Goal: Task Accomplishment & Management: Manage account settings

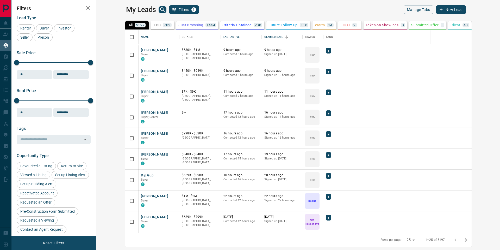
scroll to position [199, 398]
click at [137, 13] on div "My Leads Filters 1" at bounding box center [211, 9] width 170 height 9
click at [159, 12] on icon "search button" at bounding box center [162, 10] width 6 height 6
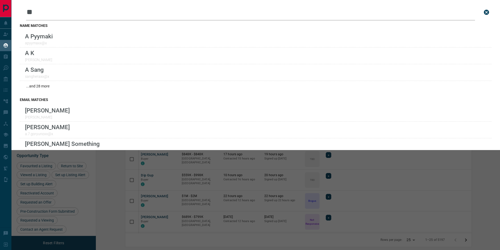
type input "*"
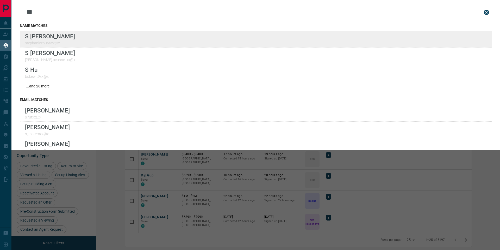
type input "*"
click at [0, 0] on div "Lead Transfers Claim Leads My Leads Tasks Opportunities Deals Campaigns Automat…" at bounding box center [250, 121] width 500 height 243
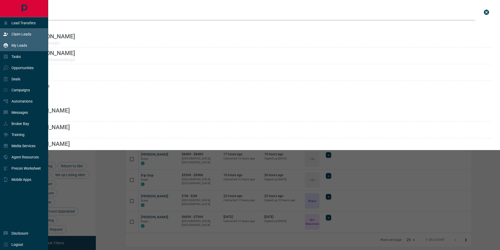
click at [21, 32] on p "Claim Leads" at bounding box center [21, 34] width 20 height 4
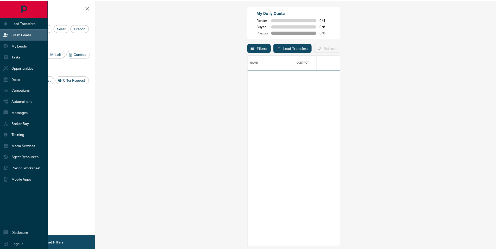
scroll to position [187, 389]
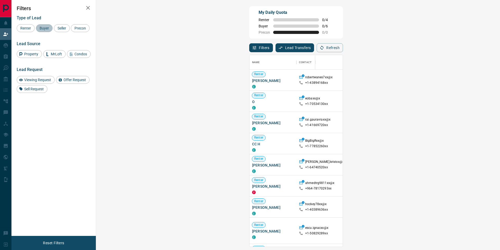
click at [48, 29] on span "Buyer" at bounding box center [44, 28] width 13 height 4
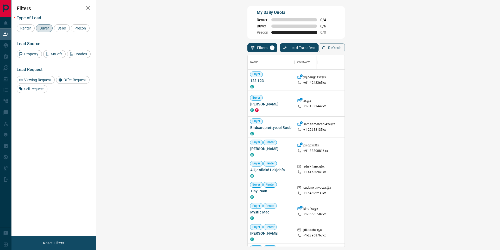
click at [443, 104] on div "Viewing Request ( 1 )" at bounding box center [464, 104] width 43 height 26
click at [473, 104] on strong "( 1 )" at bounding box center [475, 104] width 4 height 4
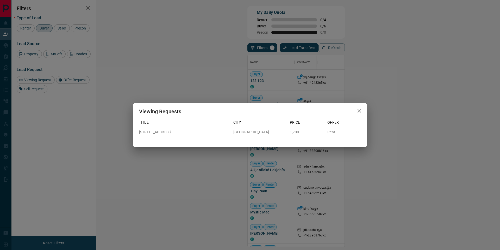
click at [358, 112] on icon "button" at bounding box center [360, 111] width 4 height 4
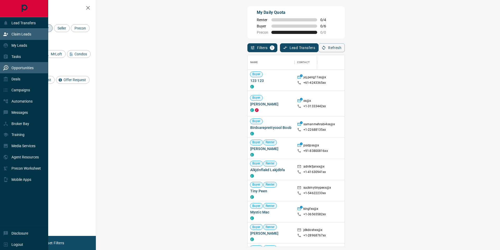
click at [14, 65] on div "Opportunities" at bounding box center [18, 67] width 30 height 9
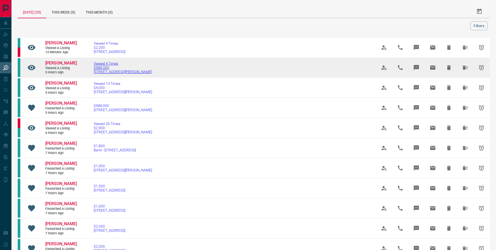
click at [105, 71] on span "[STREET_ADDRESS][PERSON_NAME]" at bounding box center [123, 72] width 58 height 4
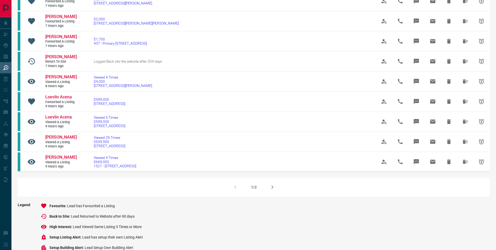
scroll to position [295, 0]
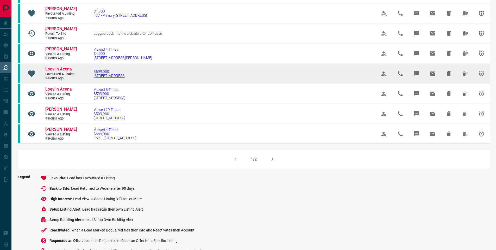
click at [101, 73] on span "$599,000" at bounding box center [110, 71] width 32 height 4
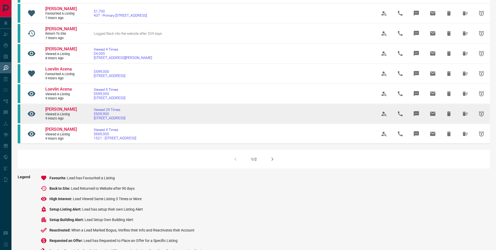
scroll to position [300, 0]
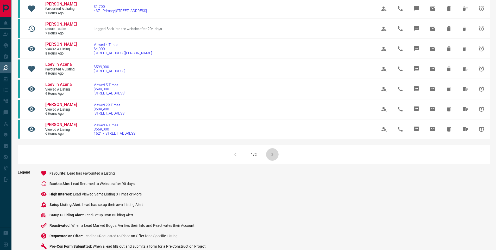
click at [267, 160] on button "button" at bounding box center [272, 154] width 13 height 13
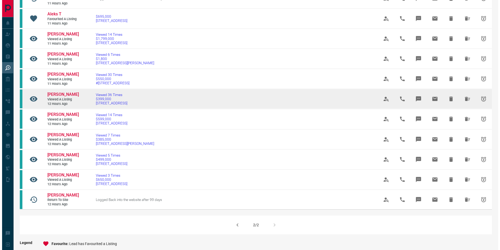
scroll to position [0, 0]
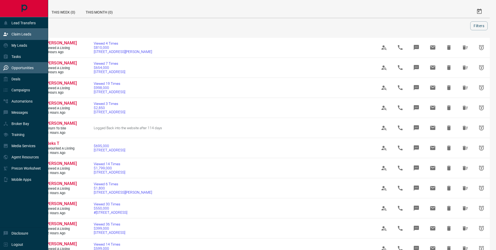
click at [12, 35] on p "Claim Leads" at bounding box center [21, 34] width 20 height 4
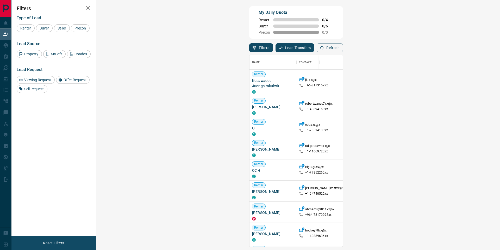
scroll to position [187, 389]
click at [46, 29] on span "Buyer" at bounding box center [44, 28] width 13 height 4
